Goal: Information Seeking & Learning: Learn about a topic

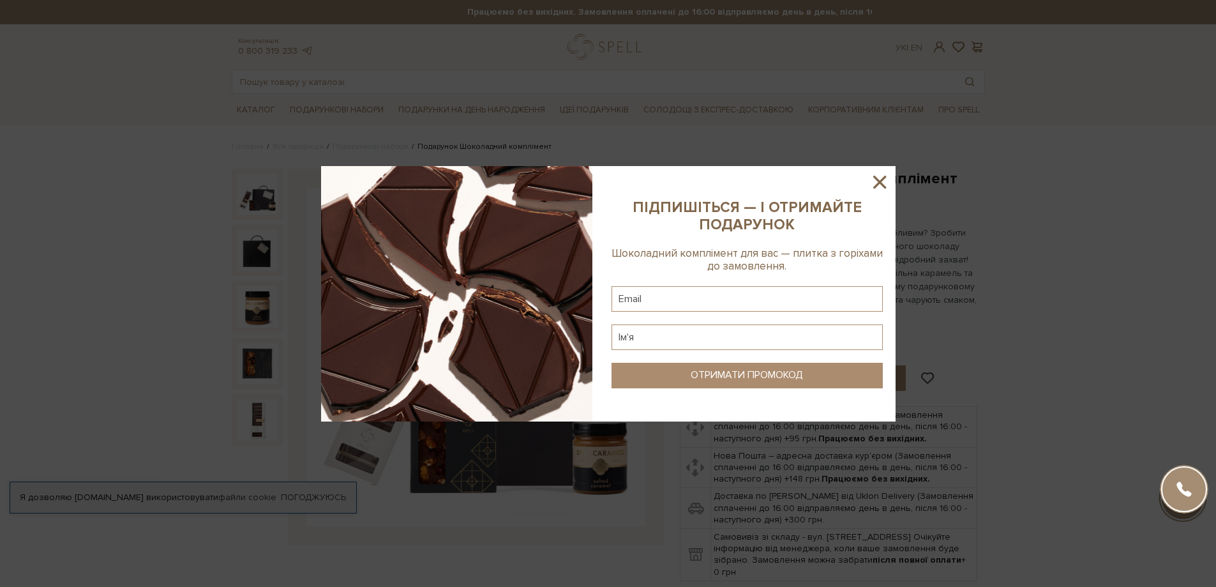
click at [872, 175] on icon at bounding box center [880, 182] width 22 height 22
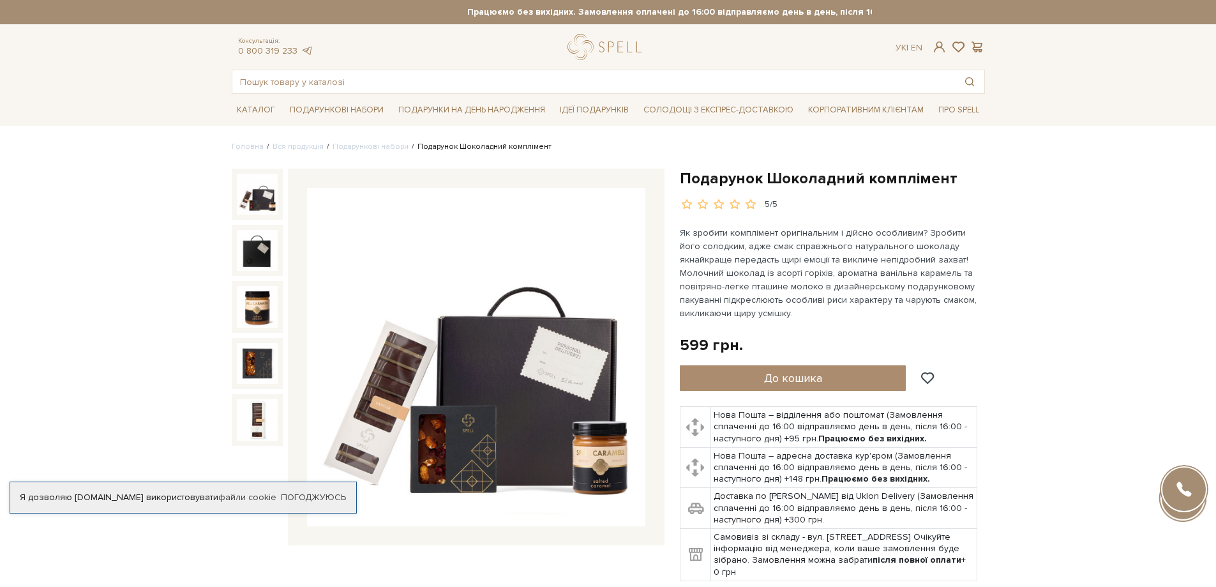
click at [586, 405] on img at bounding box center [476, 357] width 338 height 338
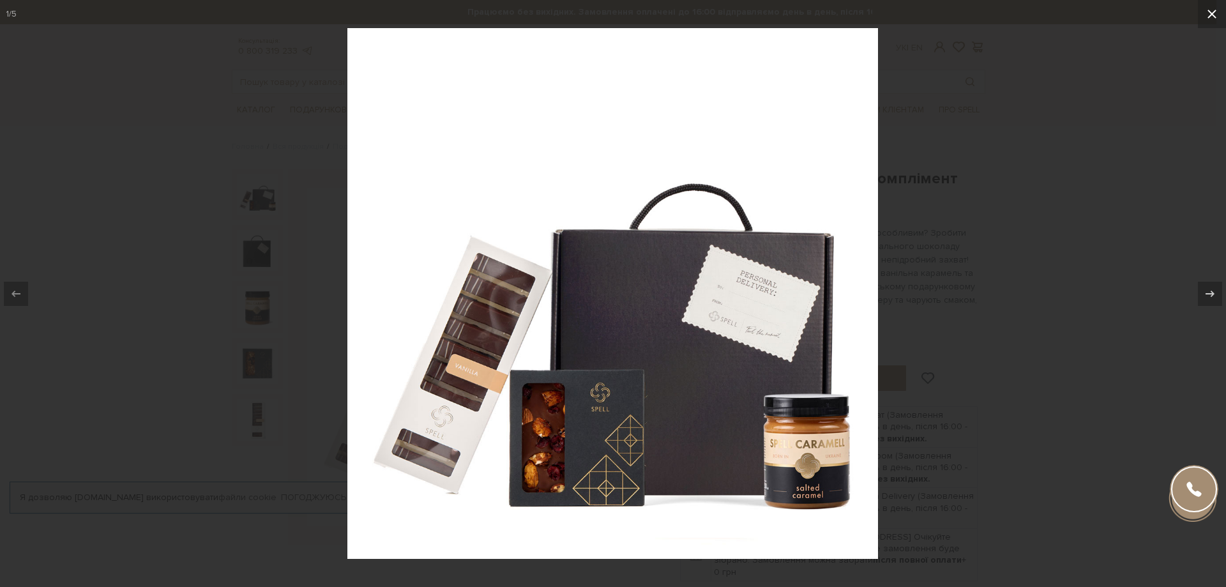
click at [1216, 15] on icon at bounding box center [1211, 13] width 15 height 15
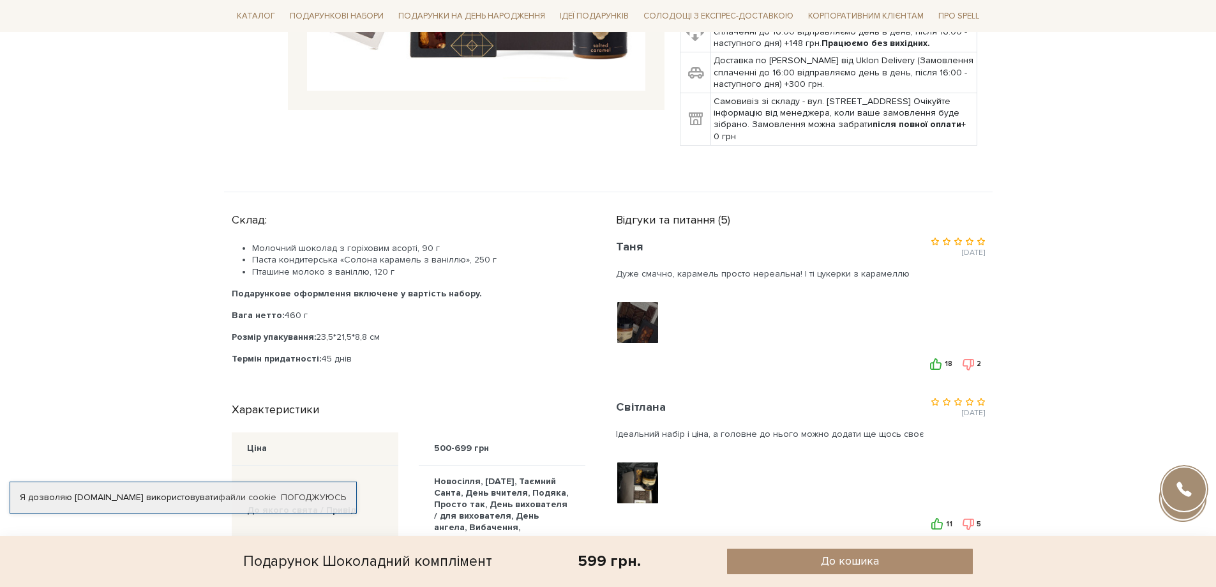
scroll to position [511, 0]
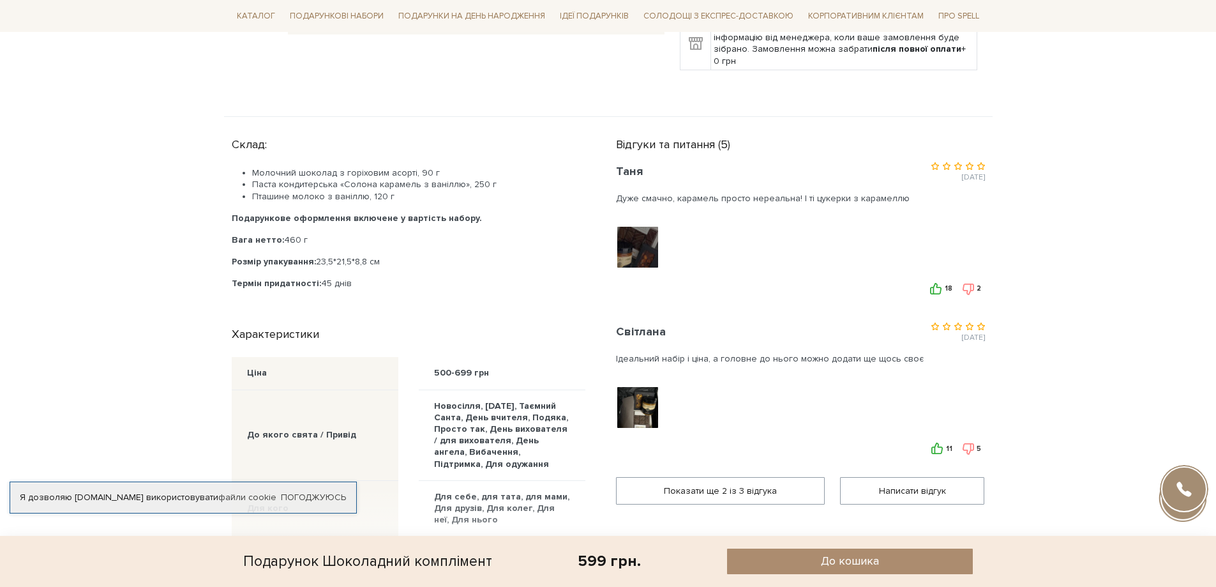
click at [637, 269] on div at bounding box center [638, 247] width 45 height 45
click at [637, 288] on img at bounding box center [637, 247] width 81 height 81
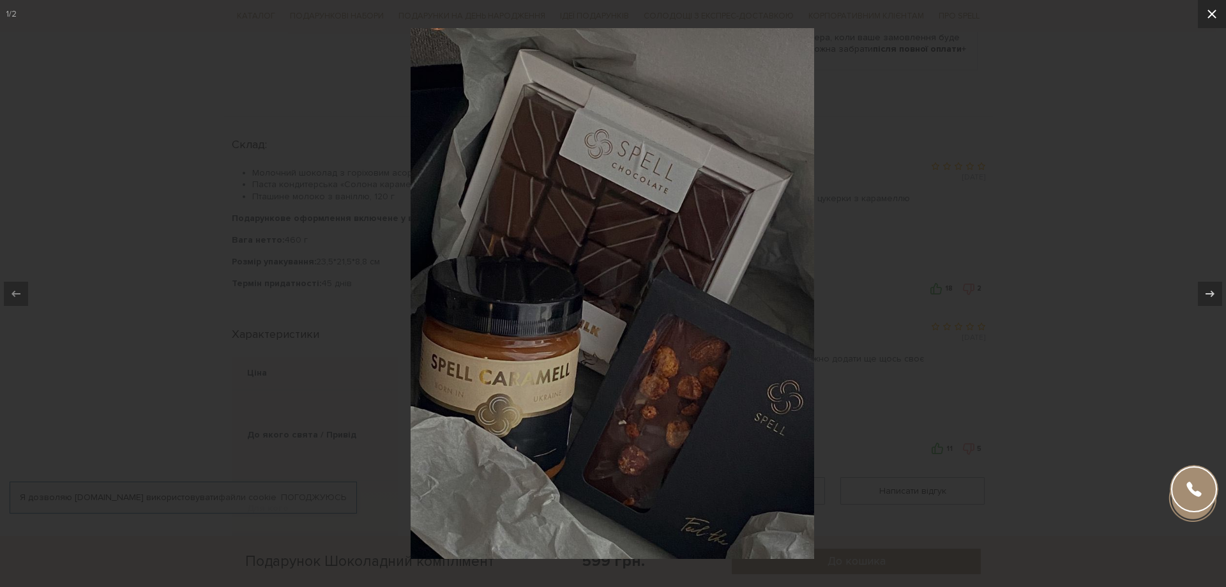
click at [1204, 18] on icon at bounding box center [1211, 13] width 15 height 15
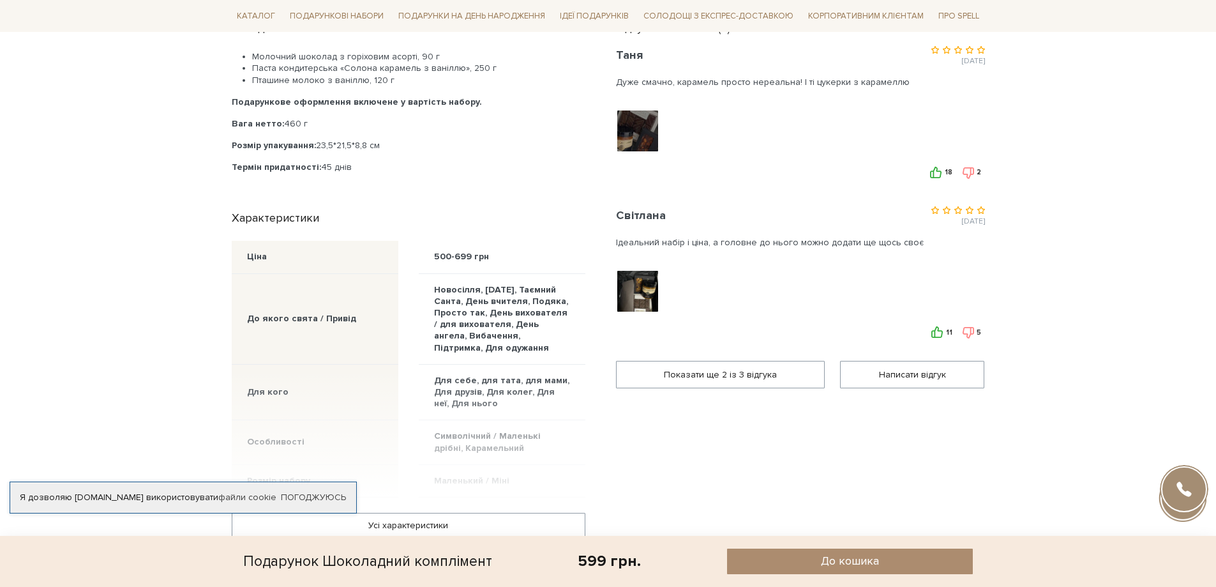
scroll to position [766, 0]
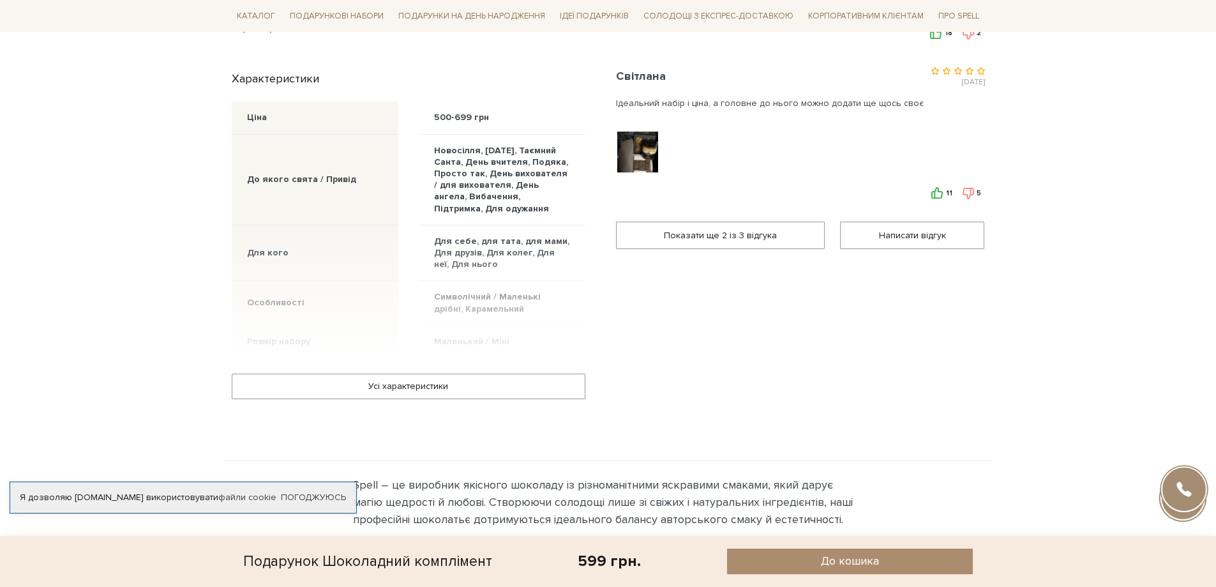
click at [636, 192] on img at bounding box center [637, 151] width 81 height 81
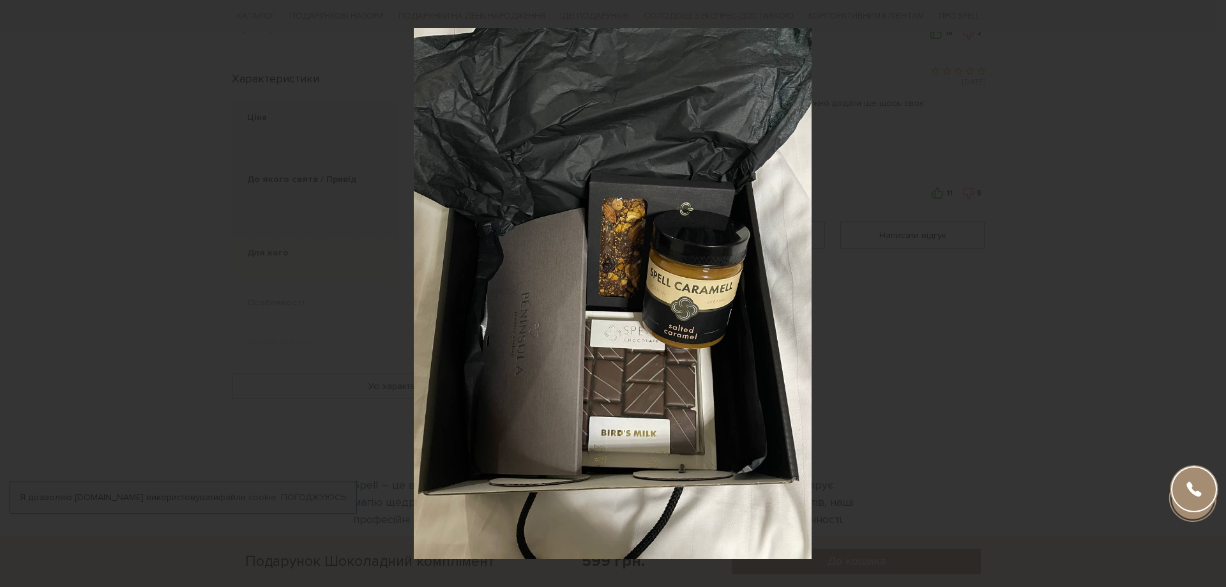
click at [1216, 11] on div "2 / 2" at bounding box center [613, 293] width 1226 height 587
click at [1209, 19] on icon at bounding box center [1211, 13] width 15 height 15
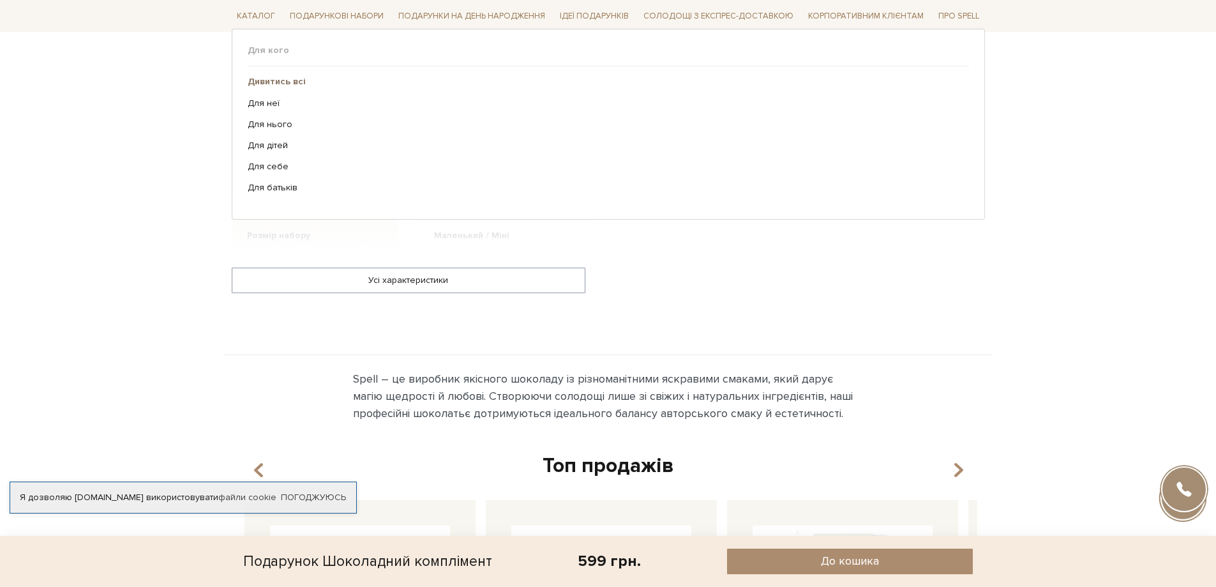
scroll to position [766, 0]
